Goal: Information Seeking & Learning: Learn about a topic

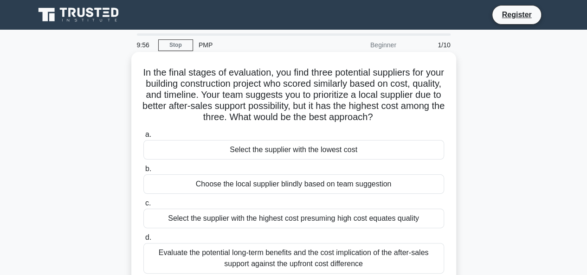
scroll to position [46, 0]
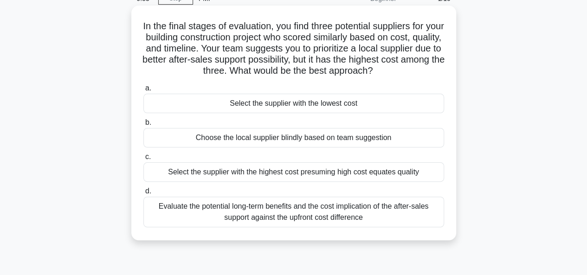
click at [264, 108] on div "Select the supplier with the lowest cost" at bounding box center [293, 103] width 300 height 19
click at [143, 91] on input "a. Select the supplier with the lowest cost" at bounding box center [143, 88] width 0 height 6
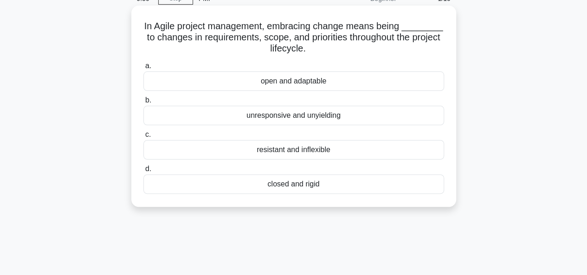
click at [280, 154] on div "resistant and inflexible" at bounding box center [293, 149] width 300 height 19
click at [143, 138] on input "c. resistant and inflexible" at bounding box center [143, 135] width 0 height 6
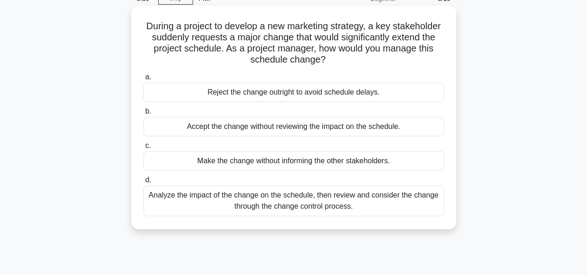
click at [268, 159] on div "Make the change without informing the other stakeholders." at bounding box center [293, 160] width 300 height 19
click at [143, 149] on input "c. Make the change without informing the other stakeholders." at bounding box center [143, 146] width 0 height 6
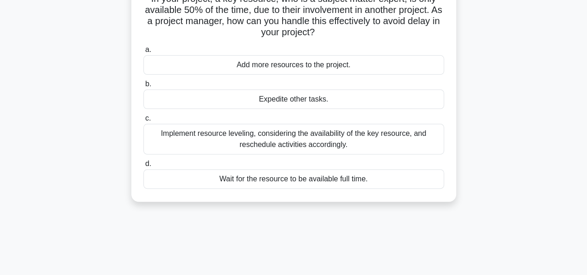
scroll to position [0, 0]
